Goal: Find specific page/section: Find specific page/section

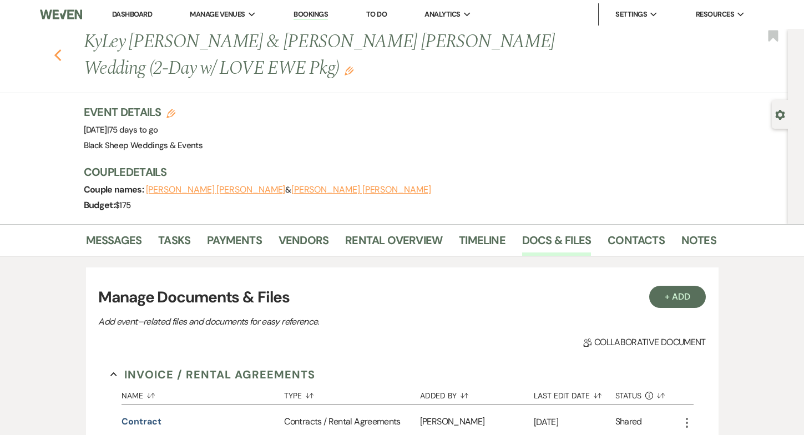
click at [57, 52] on use "button" at bounding box center [57, 55] width 7 height 12
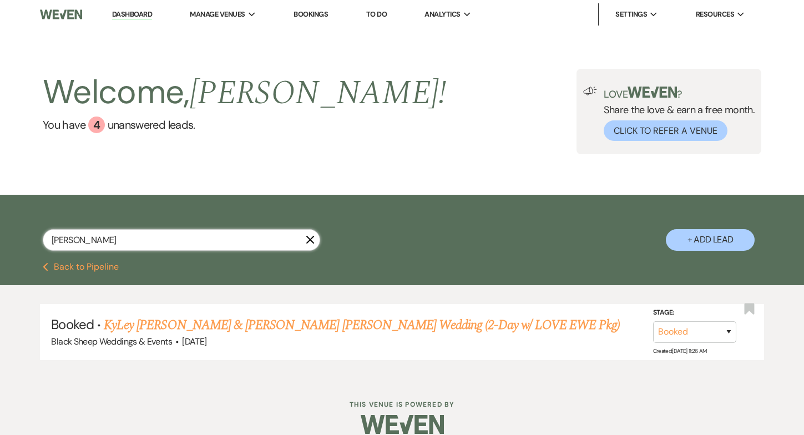
click at [314, 245] on input "[PERSON_NAME]" at bounding box center [182, 240] width 278 height 22
click at [309, 239] on use "button" at bounding box center [310, 239] width 8 height 8
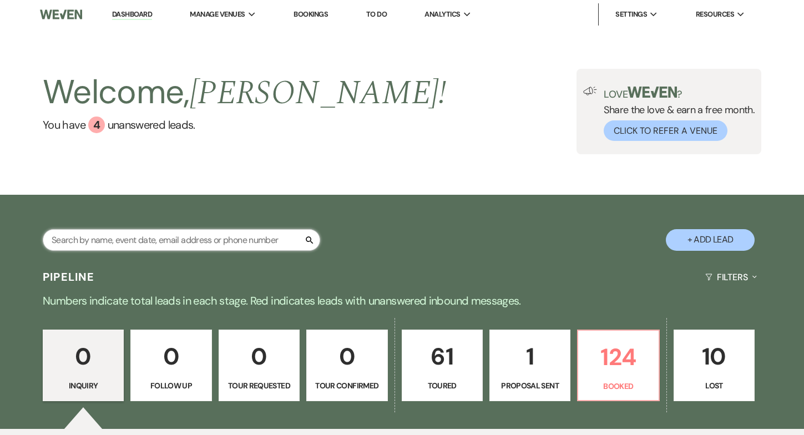
click at [275, 235] on input "text" at bounding box center [182, 240] width 278 height 22
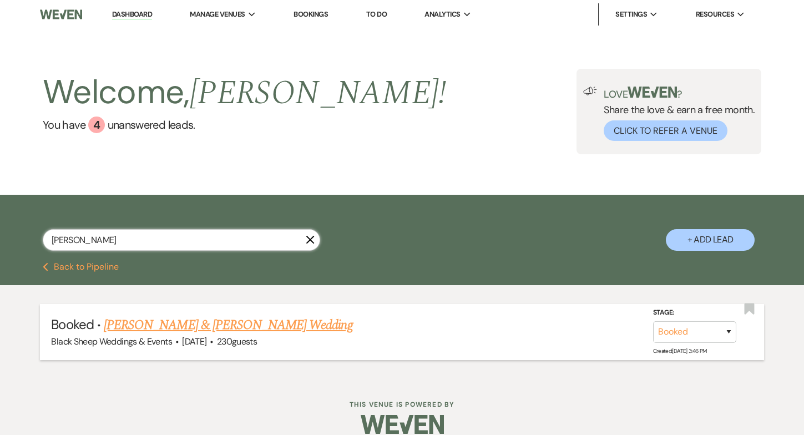
type input "[PERSON_NAME]"
click at [225, 325] on link "[PERSON_NAME] & [PERSON_NAME] Wedding" at bounding box center [228, 325] width 249 height 20
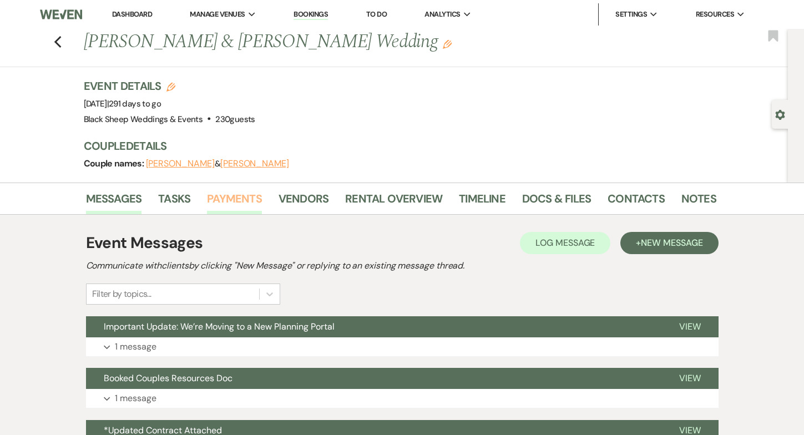
click at [232, 194] on link "Payments" at bounding box center [234, 202] width 55 height 24
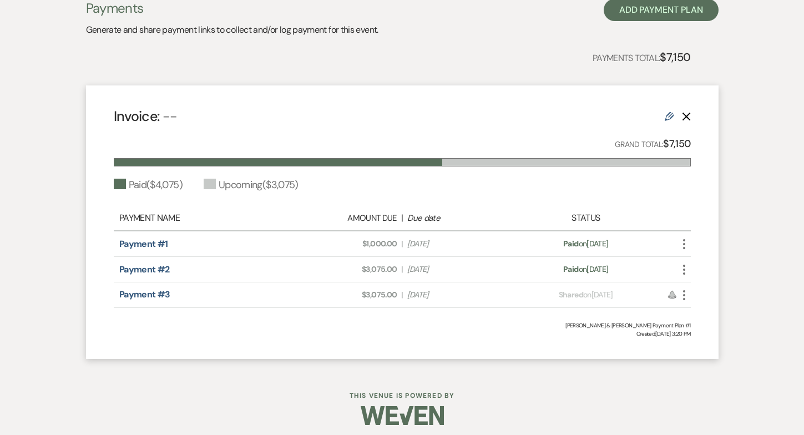
scroll to position [244, 0]
